Goal: Task Accomplishment & Management: Use online tool/utility

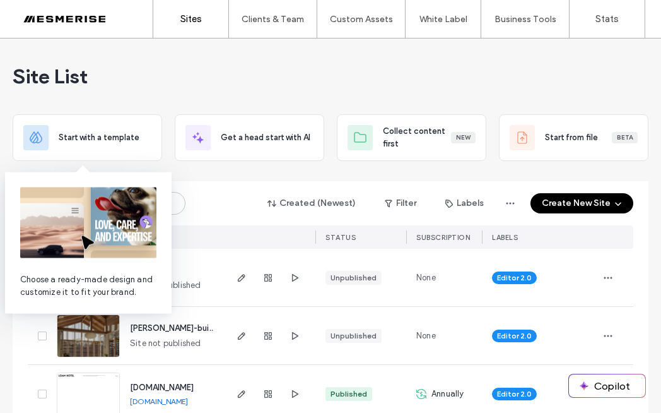
scroll to position [22, 0]
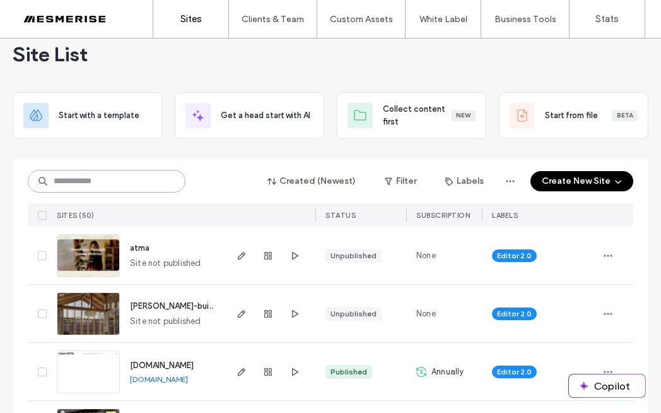
click at [114, 180] on input at bounding box center [107, 181] width 158 height 23
type input "*****"
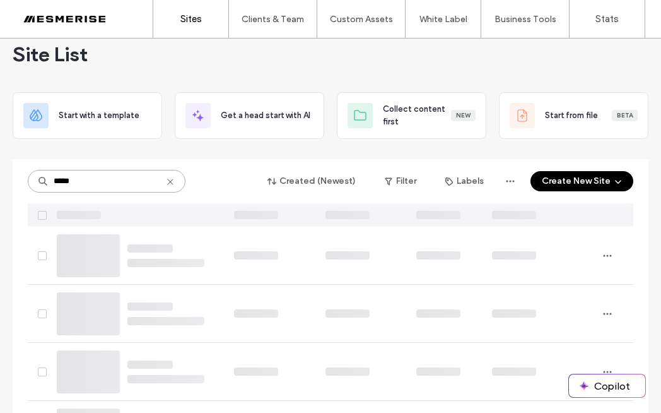
scroll to position [0, 0]
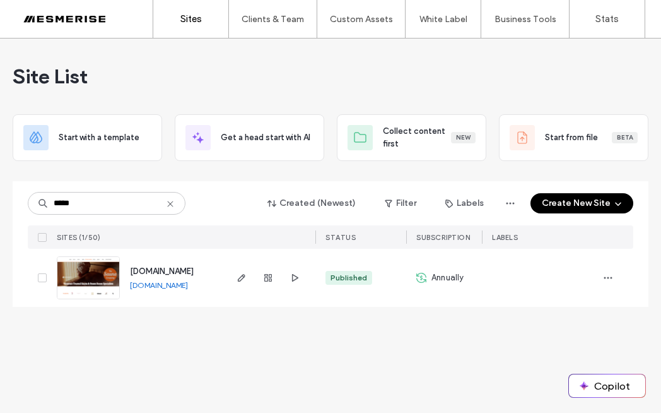
click at [81, 272] on img at bounding box center [88, 300] width 62 height 86
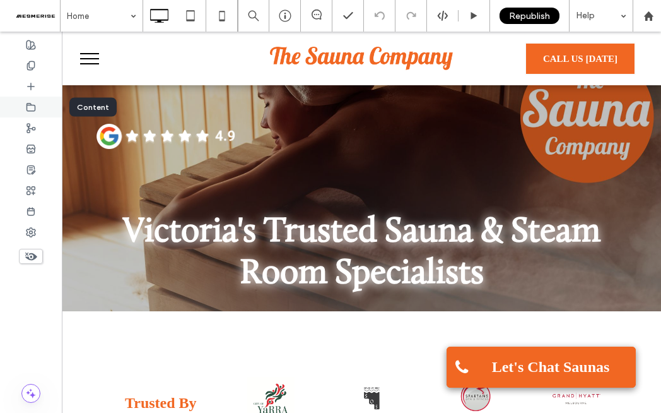
click at [45, 105] on div at bounding box center [31, 107] width 62 height 21
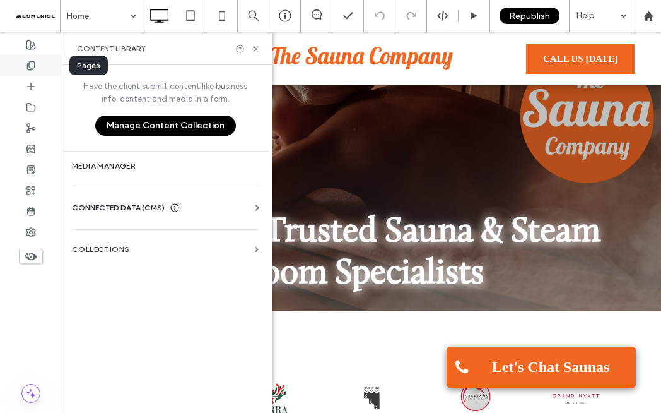
click at [42, 64] on div at bounding box center [31, 65] width 62 height 21
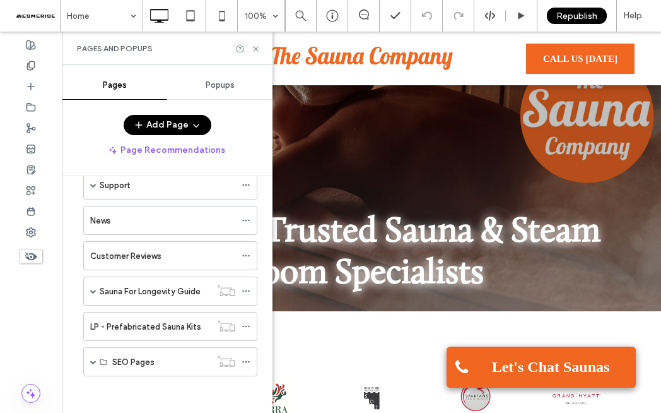
scroll to position [240, 0]
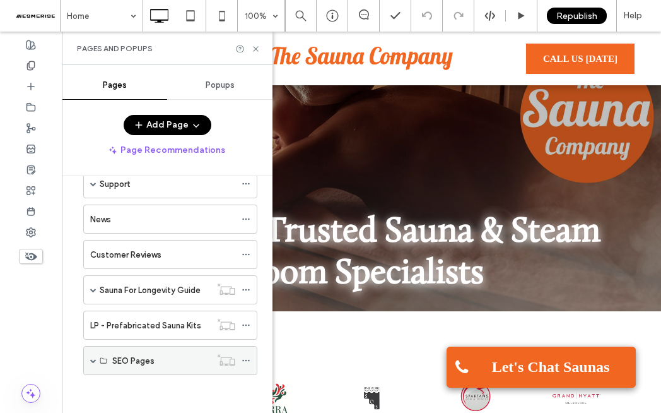
click at [92, 357] on span at bounding box center [93, 360] width 6 height 6
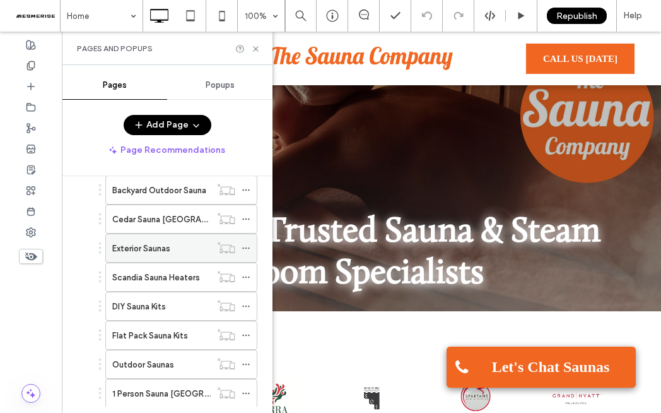
scroll to position [560, 0]
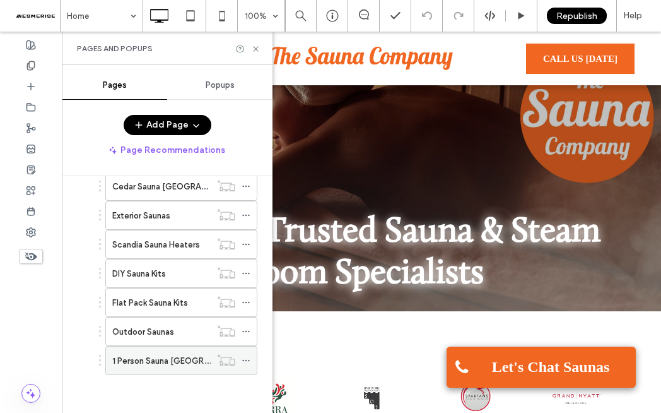
click at [167, 358] on label "1 Person Sauna [GEOGRAPHIC_DATA]" at bounding box center [183, 361] width 143 height 22
click at [177, 367] on div at bounding box center [330, 206] width 661 height 413
click at [253, 48] on icon at bounding box center [255, 48] width 9 height 9
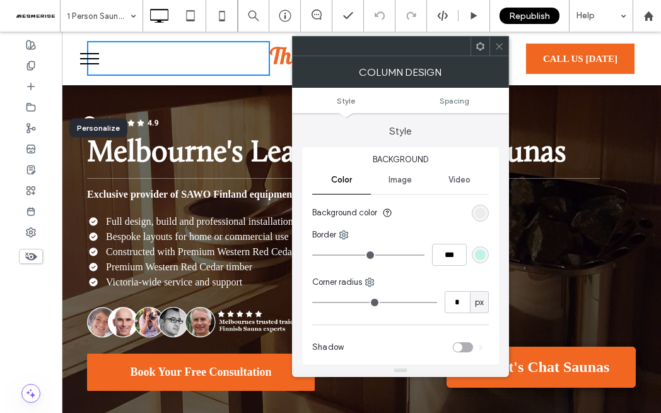
click at [40, 305] on div at bounding box center [31, 222] width 62 height 381
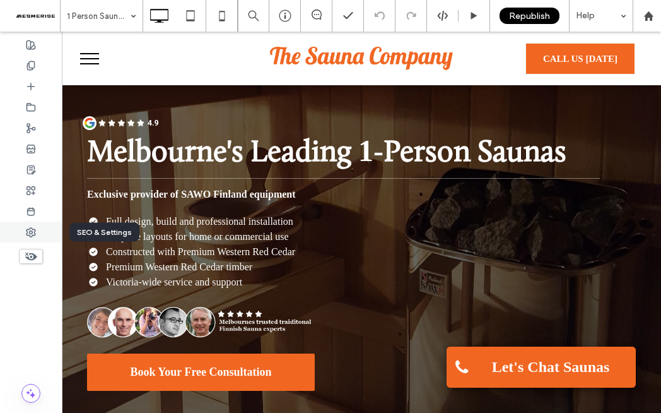
click at [38, 232] on div at bounding box center [31, 231] width 62 height 21
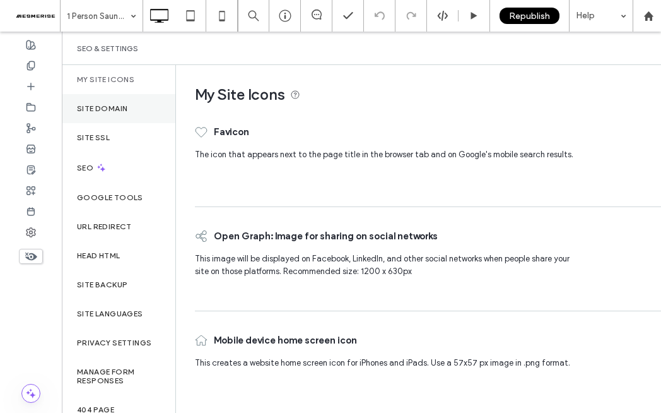
click at [107, 108] on label "Site Domain" at bounding box center [102, 108] width 50 height 9
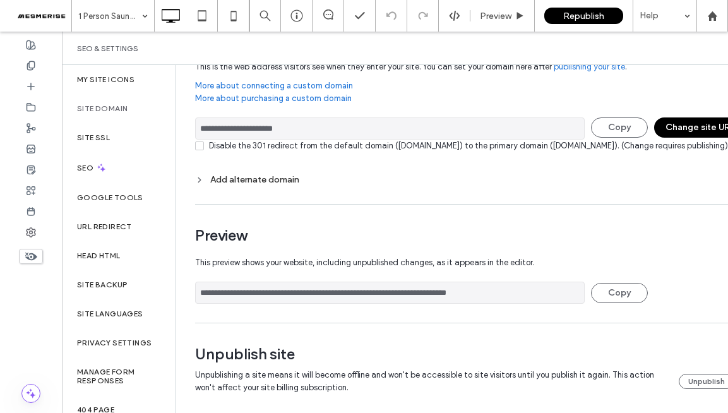
scroll to position [75, 0]
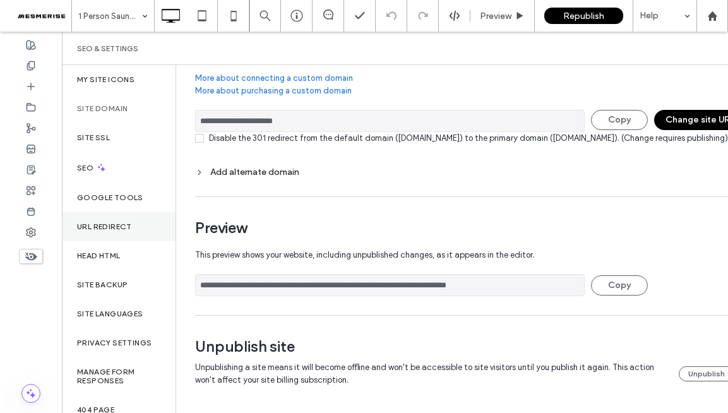
click at [129, 230] on label "URL Redirect" at bounding box center [104, 226] width 55 height 9
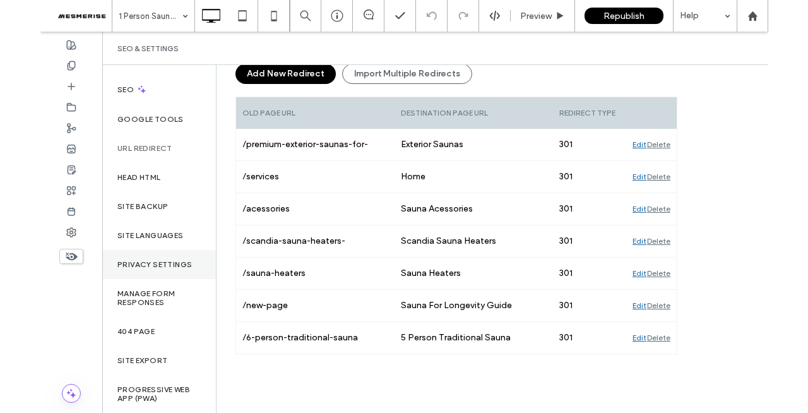
scroll to position [0, 0]
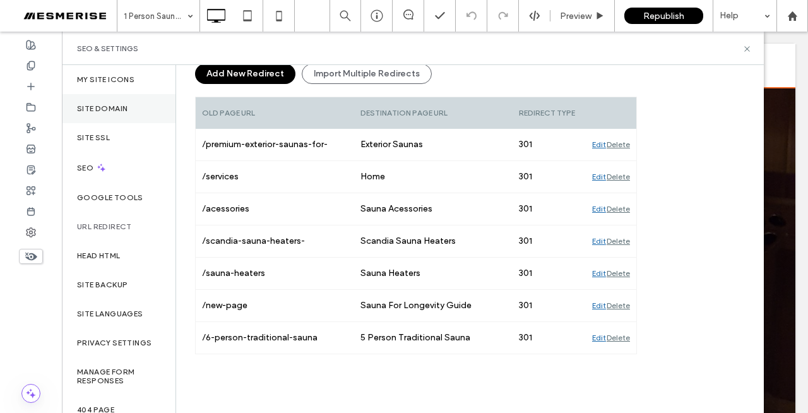
click at [121, 109] on label "Site Domain" at bounding box center [102, 108] width 50 height 9
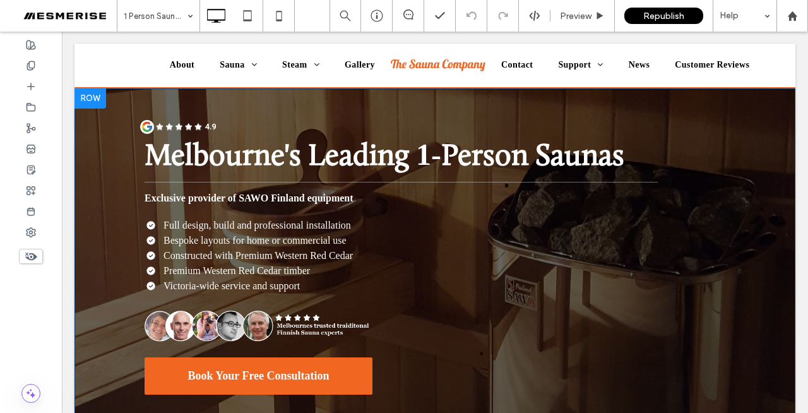
click at [661, 179] on div "Melbourne's Leading 1- Person Saunas Exclusive provider of SAWO Finland equipme…" at bounding box center [435, 260] width 606 height 281
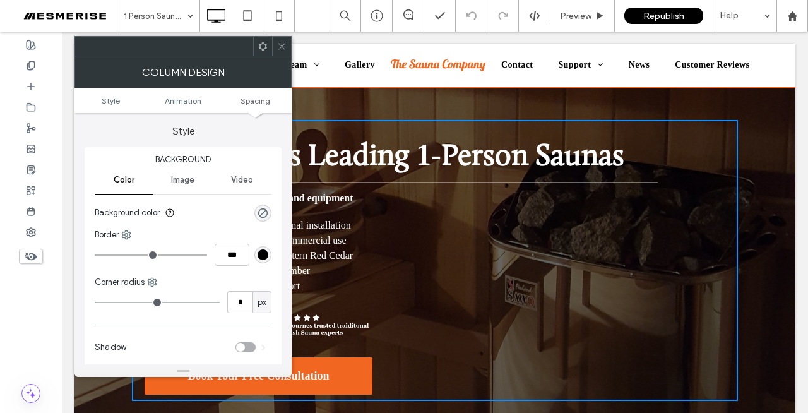
scroll to position [296, 0]
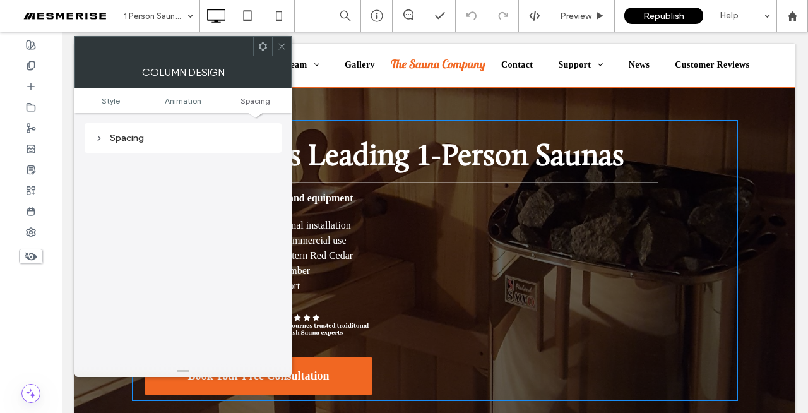
click at [279, 45] on icon at bounding box center [281, 46] width 9 height 9
